Goal: Task Accomplishment & Management: Complete application form

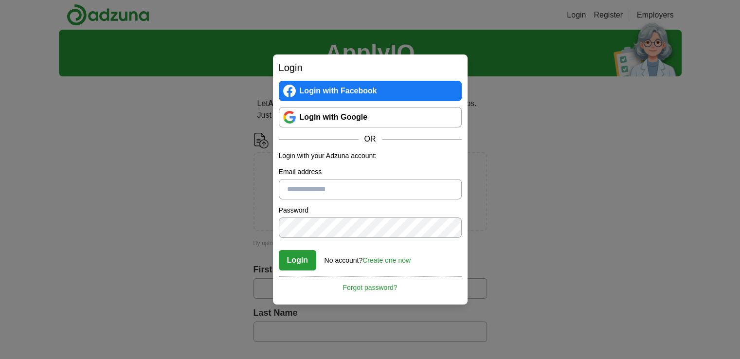
click at [348, 195] on input "Email address" at bounding box center [370, 189] width 183 height 20
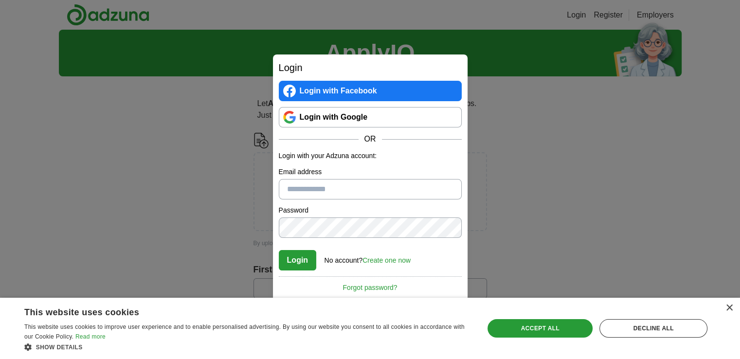
type input "**********"
click at [518, 157] on div "**********" at bounding box center [370, 179] width 740 height 359
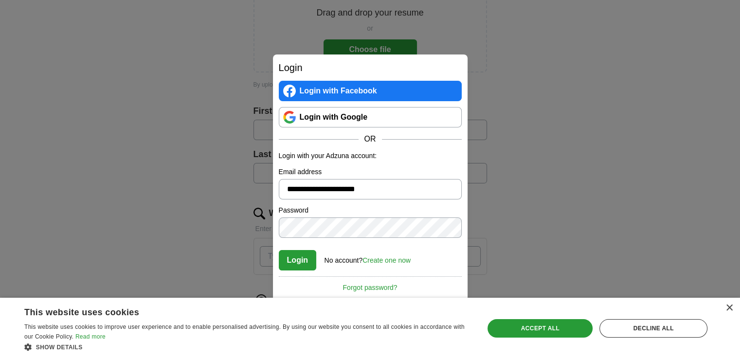
scroll to position [168, 0]
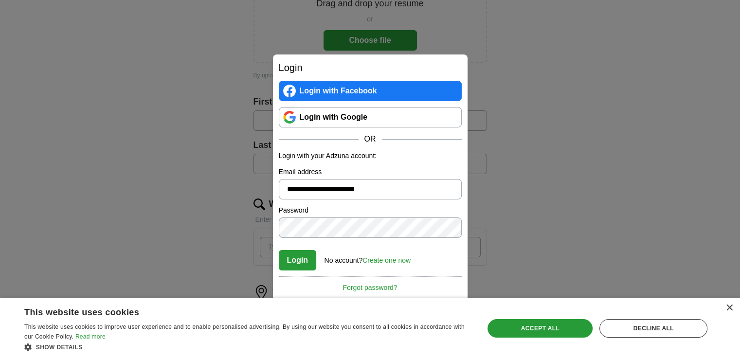
click at [729, 302] on div "× This website uses cookies This website uses cookies to improve user experienc…" at bounding box center [370, 328] width 740 height 61
click at [731, 304] on div "×" at bounding box center [728, 307] width 7 height 7
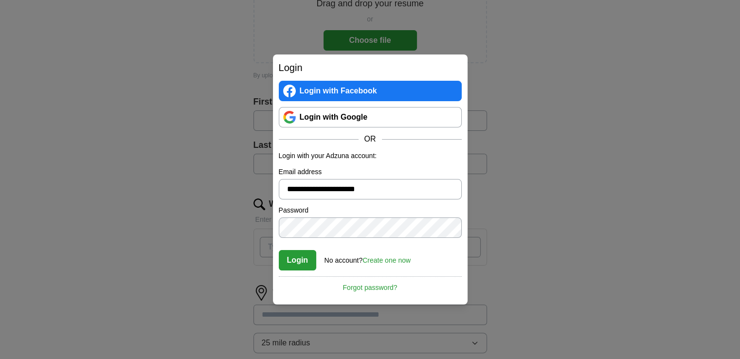
scroll to position [0, 0]
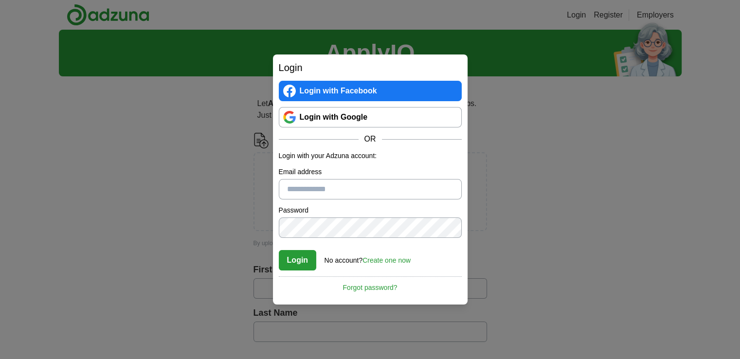
click at [329, 107] on link "Login with Google" at bounding box center [370, 117] width 183 height 20
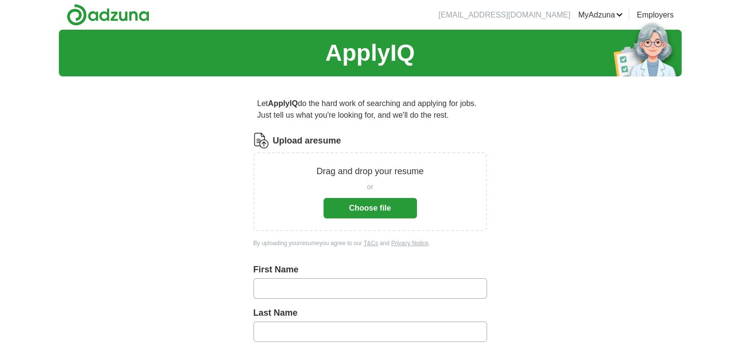
click at [391, 200] on button "Choose file" at bounding box center [369, 208] width 93 height 20
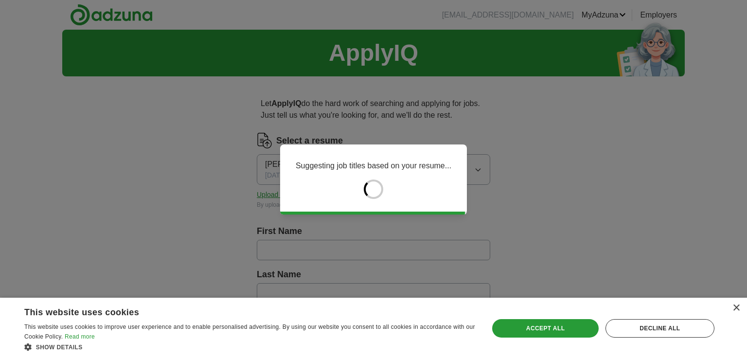
type input "*****"
type input "****"
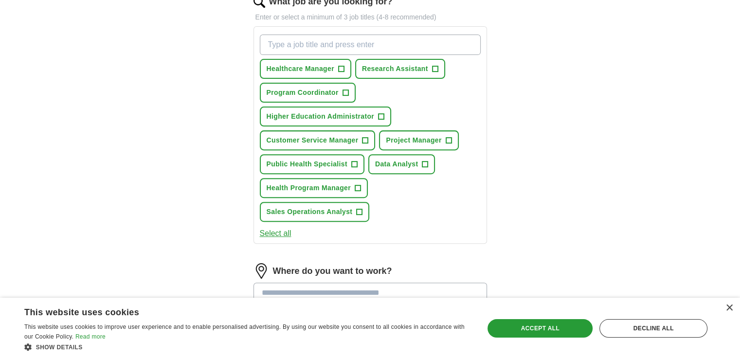
scroll to position [331, 0]
click at [365, 139] on span "+" at bounding box center [365, 142] width 6 height 8
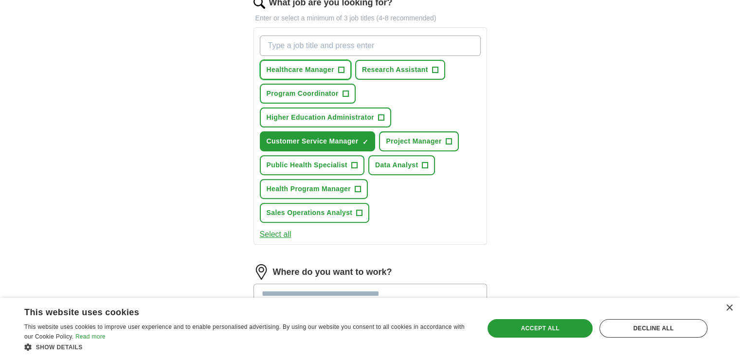
click at [335, 60] on button "Healthcare Manager +" at bounding box center [305, 70] width 91 height 20
click at [347, 163] on button "Public Health Specialist +" at bounding box center [312, 165] width 105 height 20
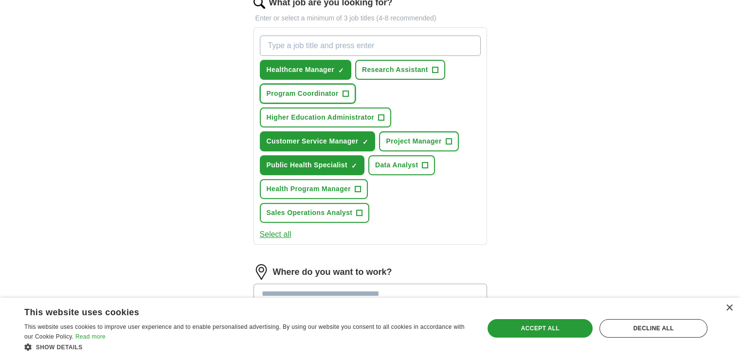
click at [347, 97] on button "Program Coordinator +" at bounding box center [308, 94] width 96 height 20
click at [395, 71] on span "Research Assistant" at bounding box center [395, 70] width 66 height 10
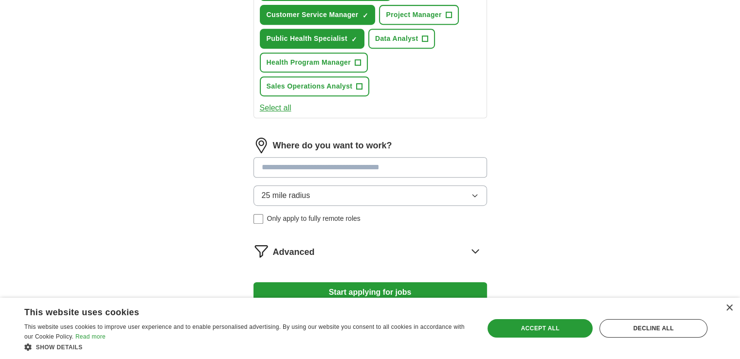
scroll to position [460, 0]
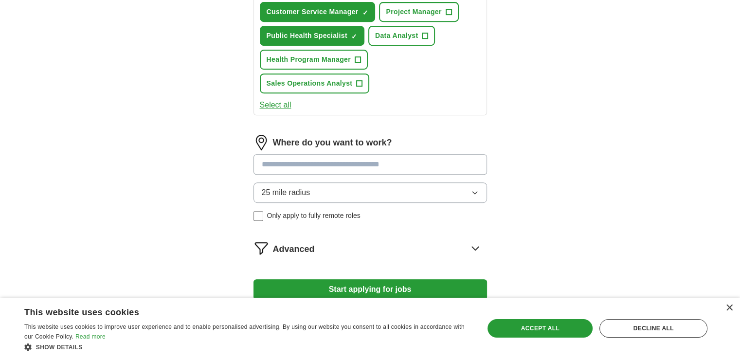
click at [357, 160] on input at bounding box center [369, 164] width 233 height 20
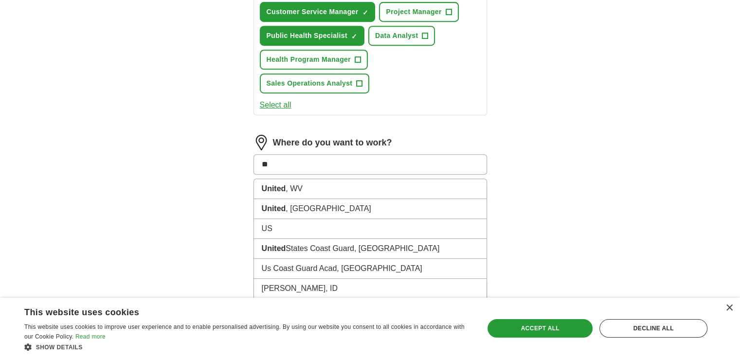
type input "*"
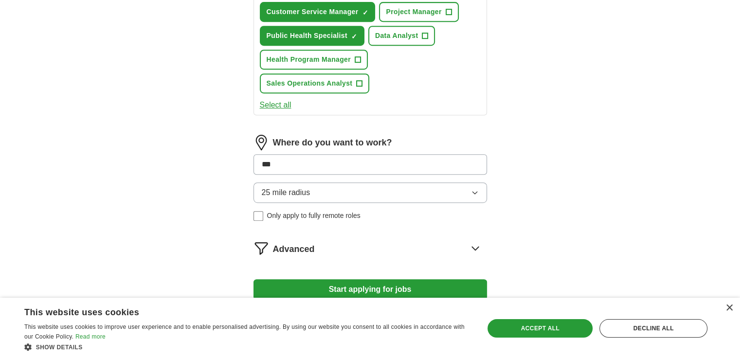
type input "****"
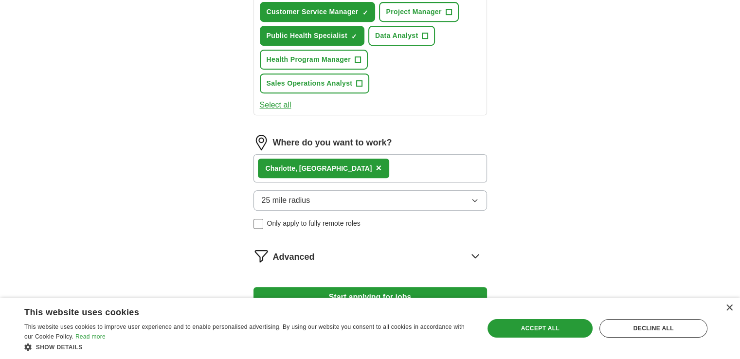
click at [332, 199] on button "25 mile radius" at bounding box center [369, 200] width 233 height 20
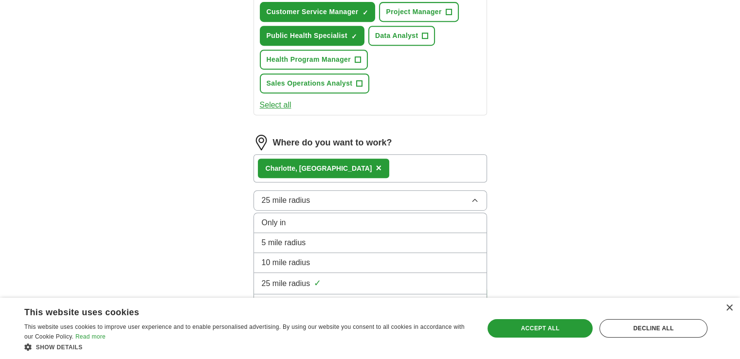
scroll to position [529, 0]
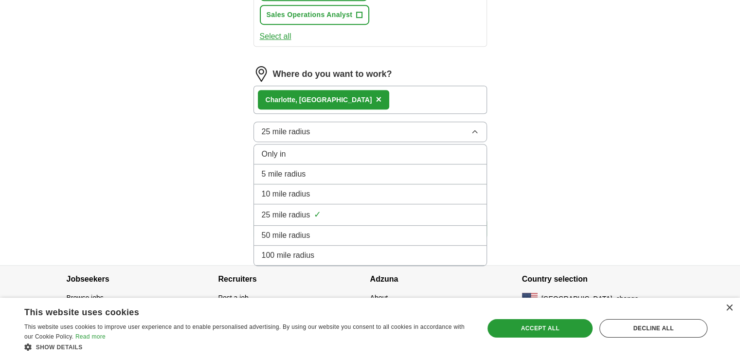
click at [313, 250] on span "100 mile radius" at bounding box center [288, 256] width 53 height 12
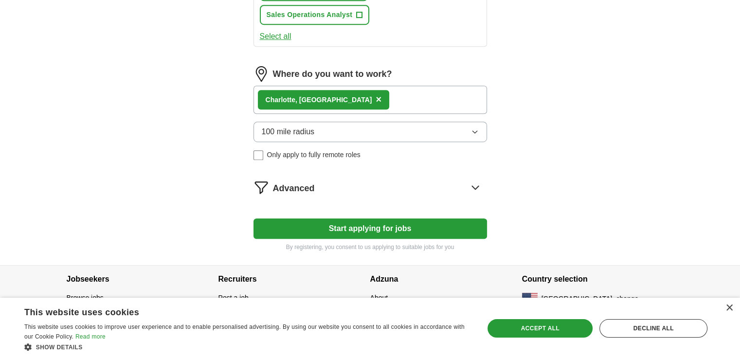
click at [363, 98] on div "Char lotte, [GEOGRAPHIC_DATA] ×" at bounding box center [369, 100] width 233 height 28
click at [351, 95] on div "Char lotte, [GEOGRAPHIC_DATA] ×" at bounding box center [369, 100] width 233 height 28
click at [319, 223] on button "Start applying for jobs" at bounding box center [369, 228] width 233 height 20
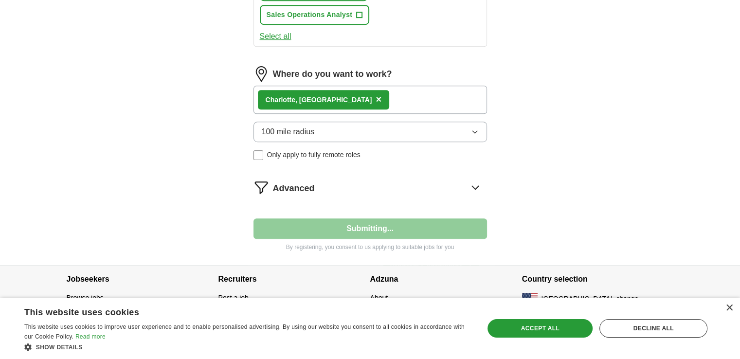
select select "**"
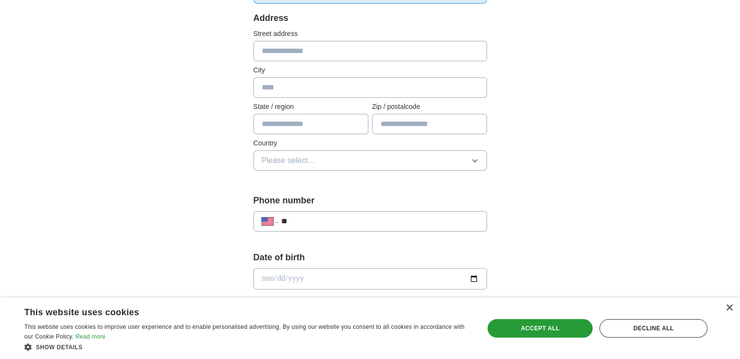
scroll to position [206, 0]
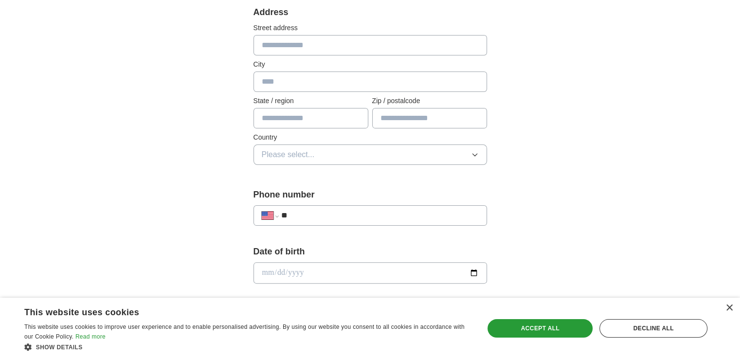
click at [352, 217] on input "**" at bounding box center [379, 216] width 197 height 12
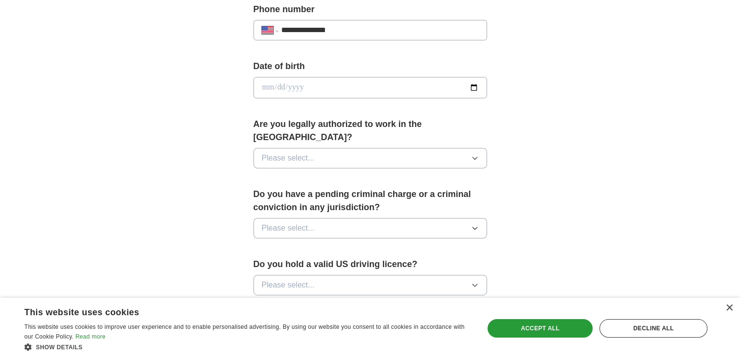
type input "**********"
drag, startPoint x: 466, startPoint y: 89, endPoint x: 474, endPoint y: 86, distance: 7.9
click at [474, 86] on input "date" at bounding box center [369, 87] width 233 height 21
type input "**********"
click at [398, 148] on button "Please select..." at bounding box center [369, 158] width 233 height 20
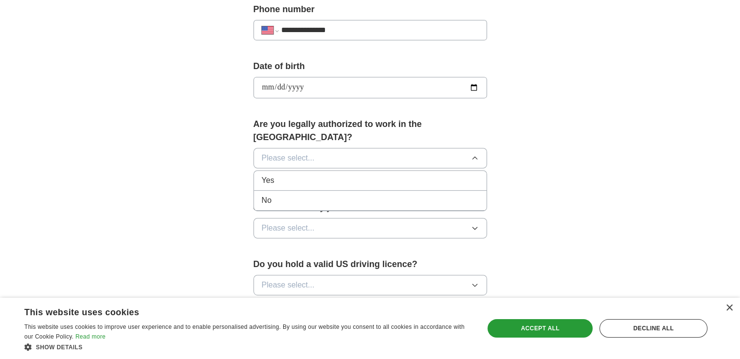
click at [344, 175] on div "Yes" at bounding box center [370, 181] width 217 height 12
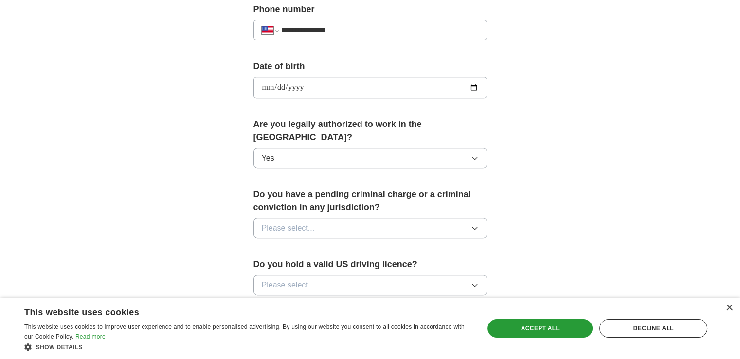
click at [397, 218] on button "Please select..." at bounding box center [369, 228] width 233 height 20
click at [341, 265] on div "No" at bounding box center [370, 271] width 217 height 12
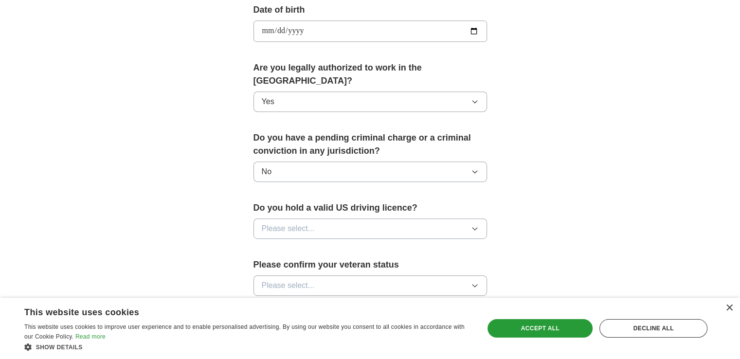
scroll to position [471, 0]
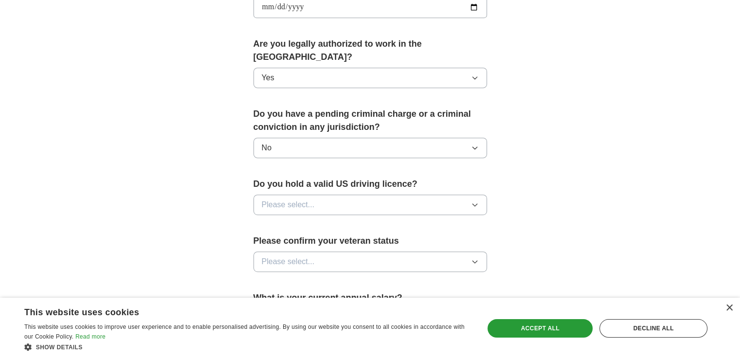
click at [373, 195] on button "Please select..." at bounding box center [369, 205] width 233 height 20
click at [312, 221] on div "Yes" at bounding box center [370, 227] width 217 height 12
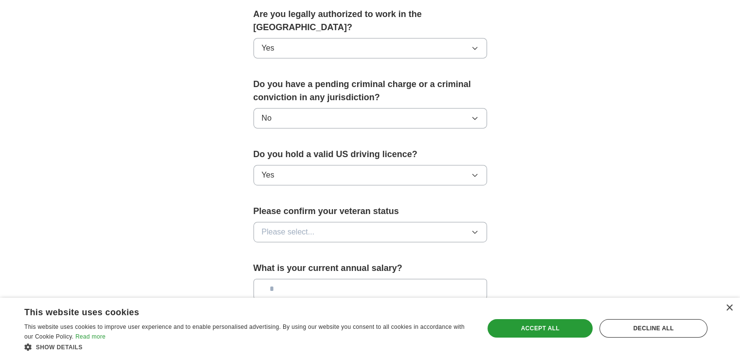
scroll to position [515, 0]
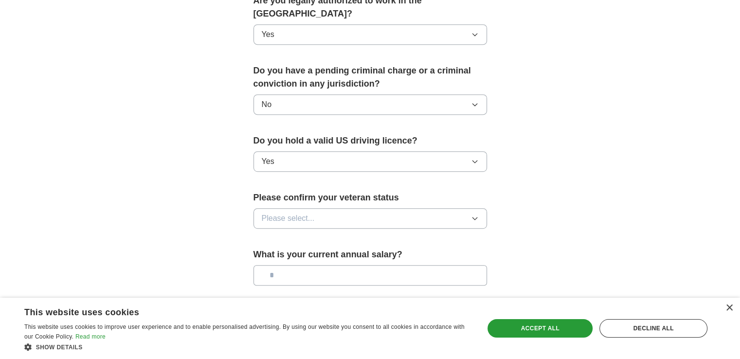
click at [381, 208] on button "Please select..." at bounding box center [369, 218] width 233 height 20
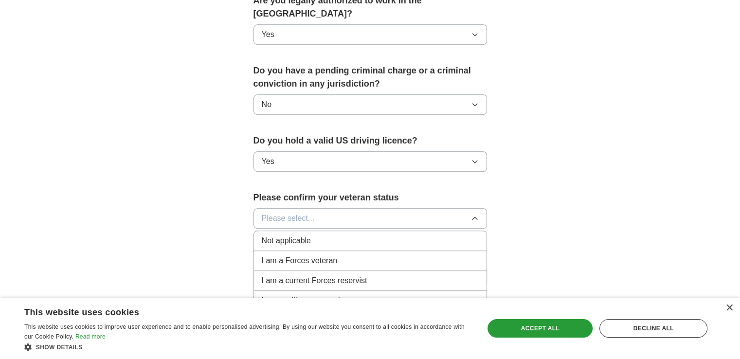
click at [433, 235] on div "Not applicable" at bounding box center [370, 241] width 217 height 12
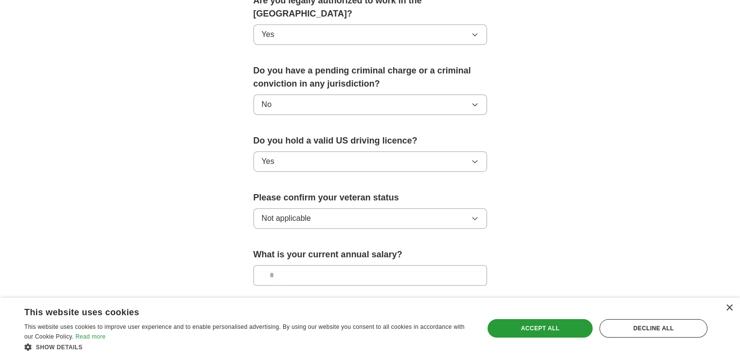
scroll to position [558, 0]
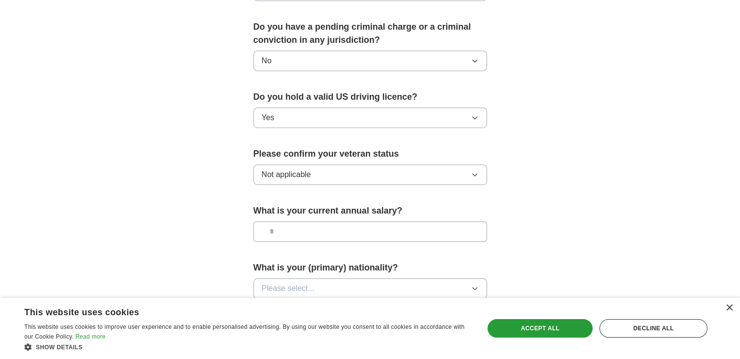
click at [408, 164] on button "Not applicable" at bounding box center [369, 174] width 233 height 20
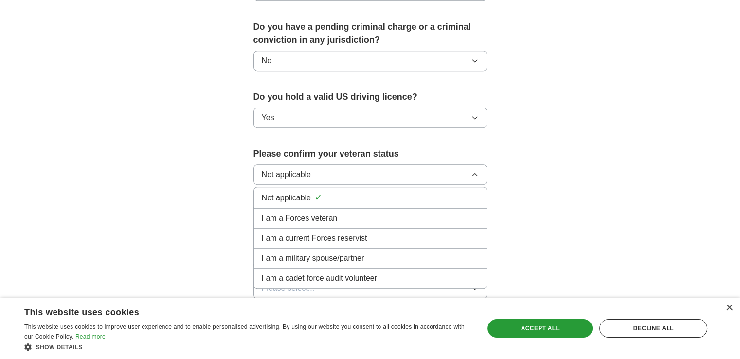
click at [363, 191] on div "Not applicable ✓" at bounding box center [370, 197] width 217 height 13
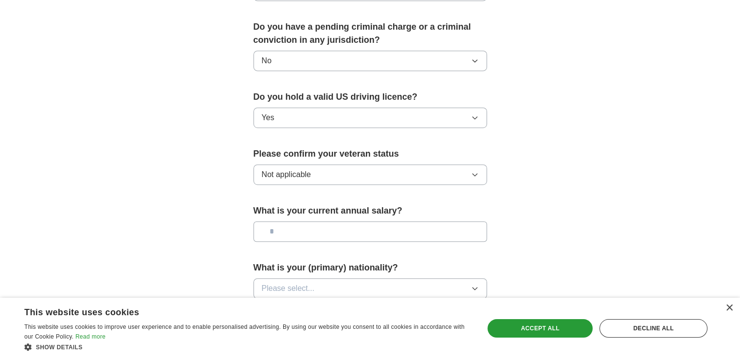
click at [350, 223] on input "text" at bounding box center [369, 231] width 233 height 20
type input "***"
click at [253, 318] on button "Save and continue" at bounding box center [369, 327] width 233 height 19
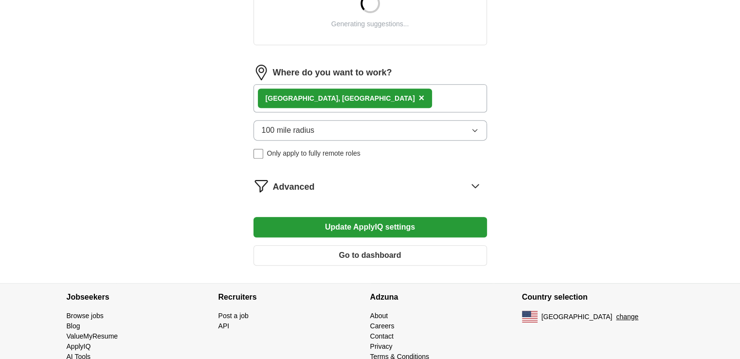
scroll to position [425, 0]
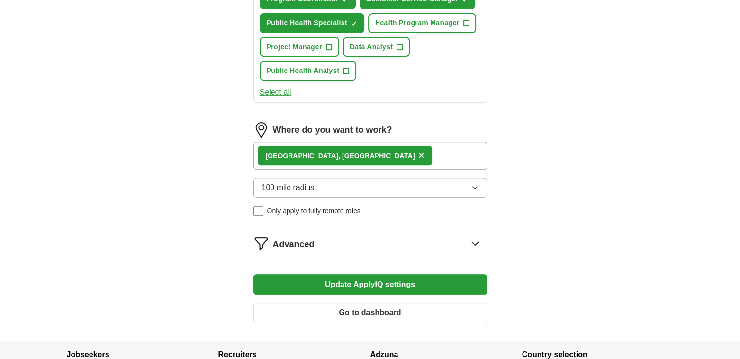
click at [476, 162] on div "Charlotte, NC ×" at bounding box center [369, 156] width 233 height 28
click at [476, 242] on icon at bounding box center [475, 243] width 16 height 16
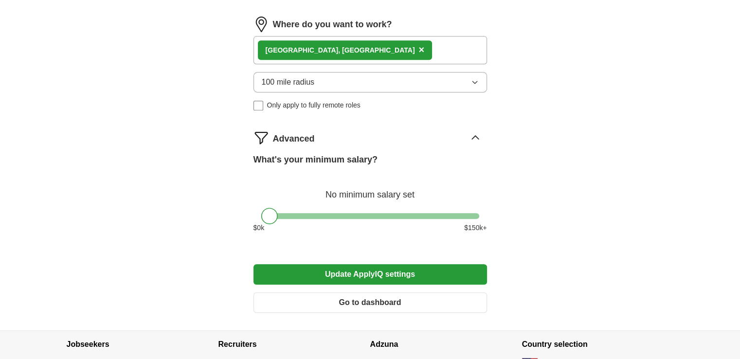
scroll to position [533, 0]
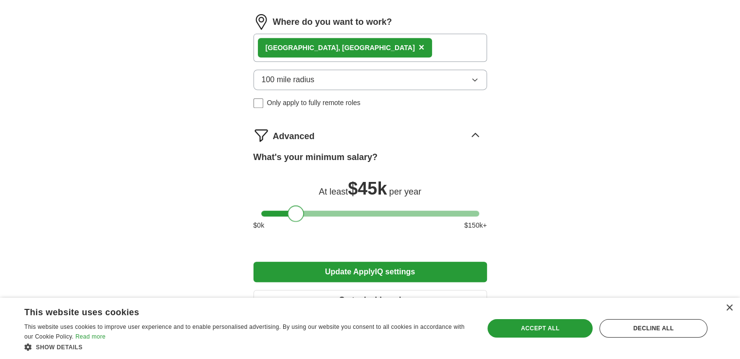
drag, startPoint x: 268, startPoint y: 211, endPoint x: 295, endPoint y: 214, distance: 27.0
click at [295, 214] on div at bounding box center [295, 213] width 17 height 17
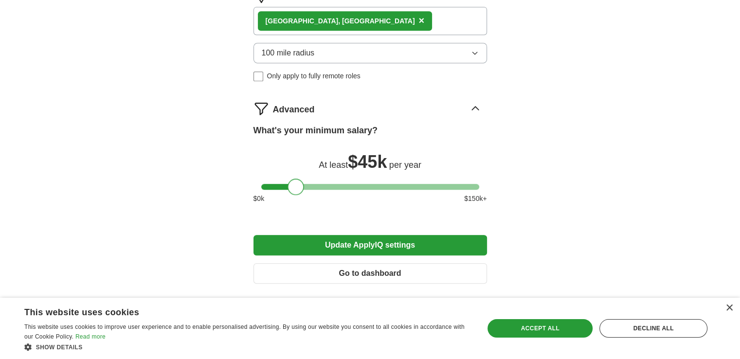
scroll to position [562, 0]
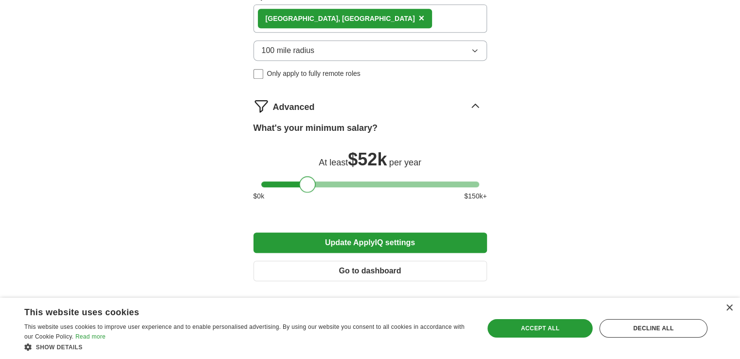
drag, startPoint x: 297, startPoint y: 179, endPoint x: 309, endPoint y: 181, distance: 12.4
click at [309, 181] on div at bounding box center [307, 184] width 17 height 17
click at [359, 238] on button "Update ApplyIQ settings" at bounding box center [369, 242] width 233 height 20
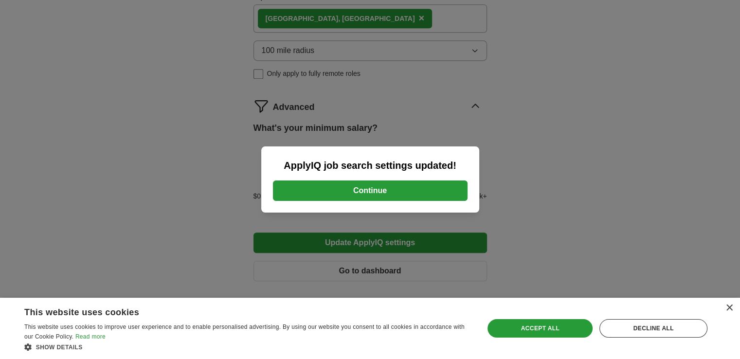
click at [362, 196] on button "Continue" at bounding box center [370, 190] width 195 height 20
